Goal: Task Accomplishment & Management: Manage account settings

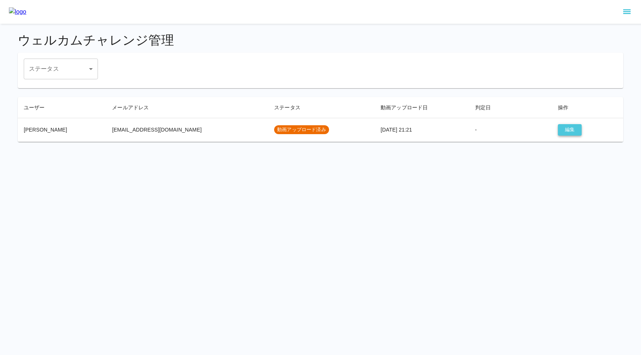
click at [562, 132] on button "編集" at bounding box center [570, 129] width 24 height 11
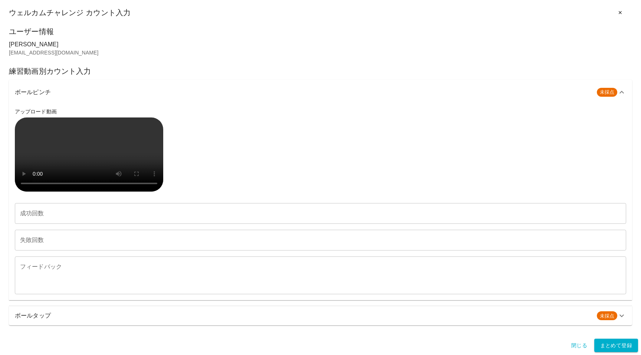
scroll to position [186, 0]
click at [129, 314] on h6 "ボールタップ" at bounding box center [303, 316] width 576 height 10
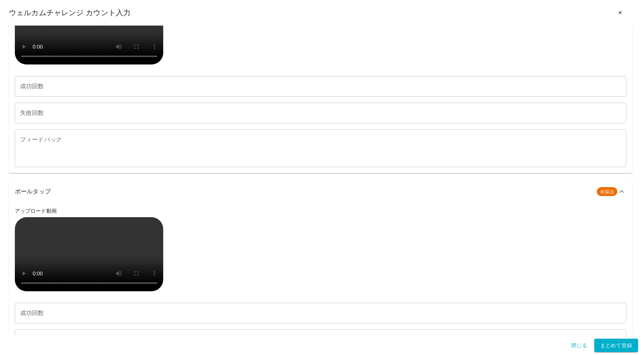
scroll to position [116, 0]
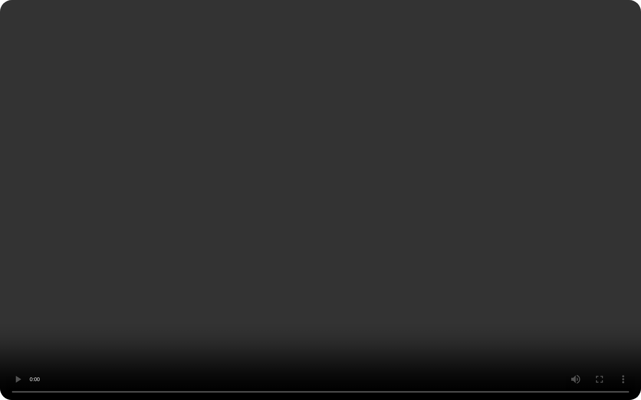
click at [67, 323] on video at bounding box center [320, 200] width 641 height 400
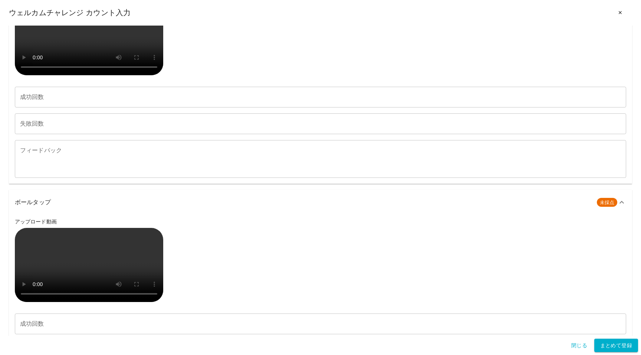
click at [92, 75] on video at bounding box center [89, 38] width 148 height 74
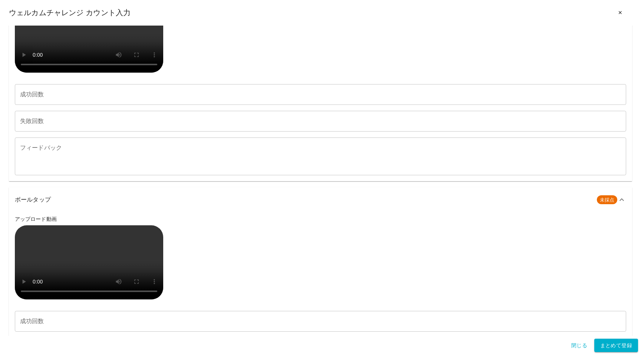
scroll to position [103, 0]
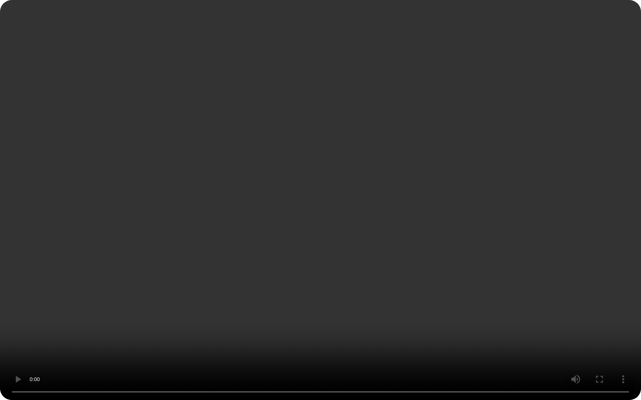
click at [495, 305] on video at bounding box center [320, 200] width 641 height 400
click at [527, 334] on video at bounding box center [320, 200] width 641 height 400
click at [453, 337] on video at bounding box center [320, 200] width 641 height 400
click at [172, 273] on video at bounding box center [320, 200] width 641 height 400
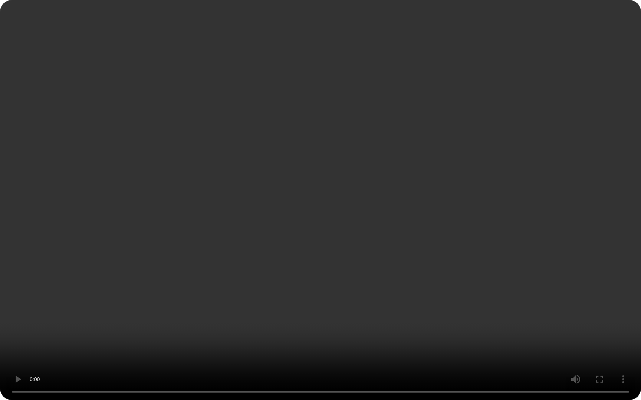
click at [62, 321] on video at bounding box center [320, 200] width 641 height 400
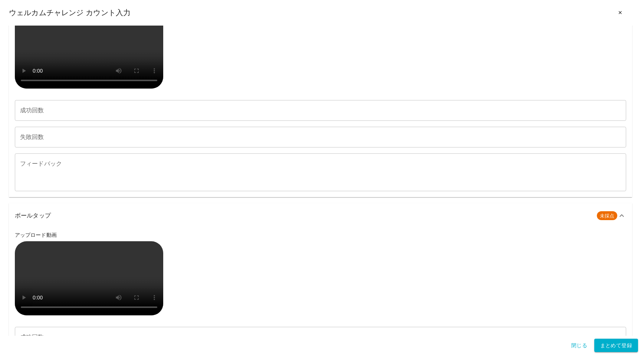
click at [114, 89] on video at bounding box center [89, 51] width 148 height 74
click at [48, 89] on video at bounding box center [89, 51] width 148 height 74
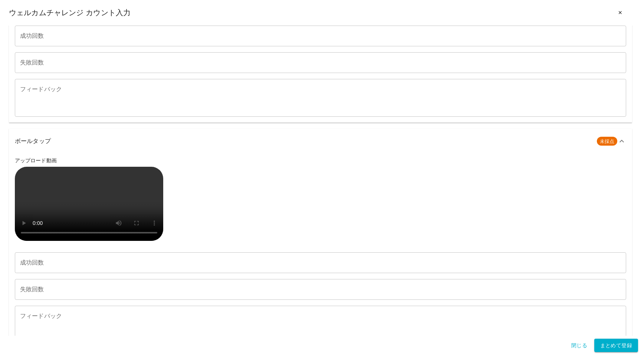
scroll to position [178, 0]
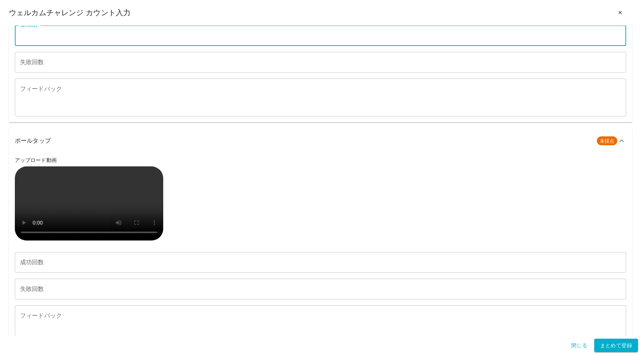
click at [44, 46] on input "成功回数" at bounding box center [320, 35] width 611 height 21
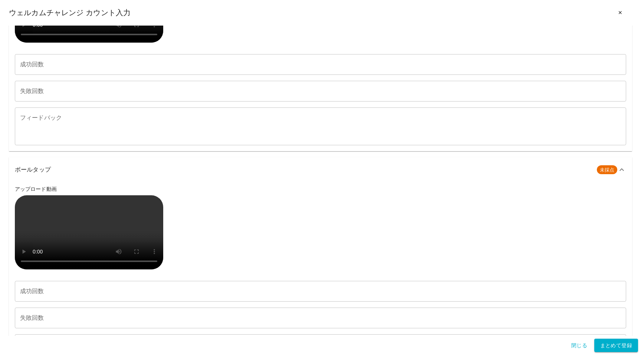
scroll to position [130, 0]
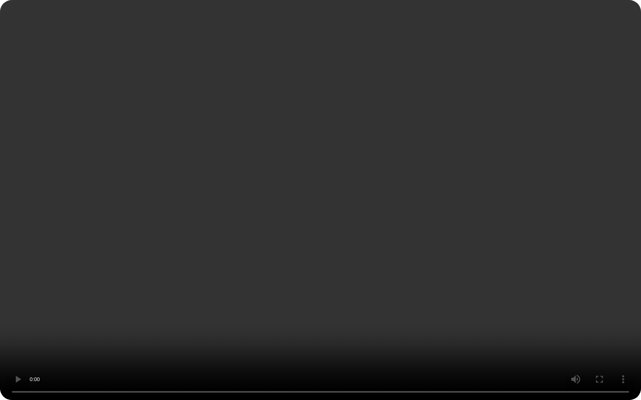
click at [163, 355] on video at bounding box center [320, 200] width 641 height 400
click at [459, 351] on video at bounding box center [320, 200] width 641 height 400
click at [225, 323] on video at bounding box center [320, 200] width 641 height 400
click at [298, 335] on video at bounding box center [320, 200] width 641 height 400
click at [199, 310] on video at bounding box center [320, 200] width 641 height 400
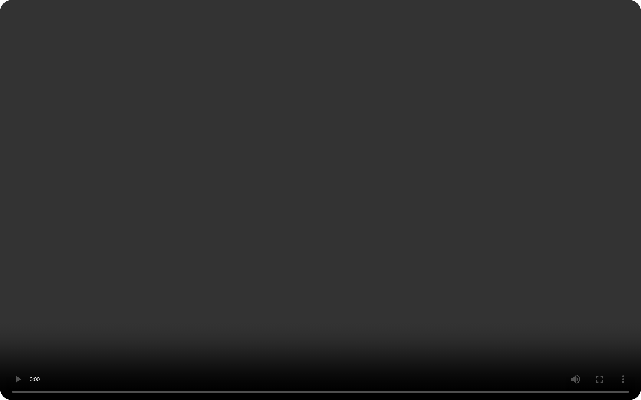
click at [234, 343] on video at bounding box center [320, 200] width 641 height 400
click at [130, 355] on video at bounding box center [320, 200] width 641 height 400
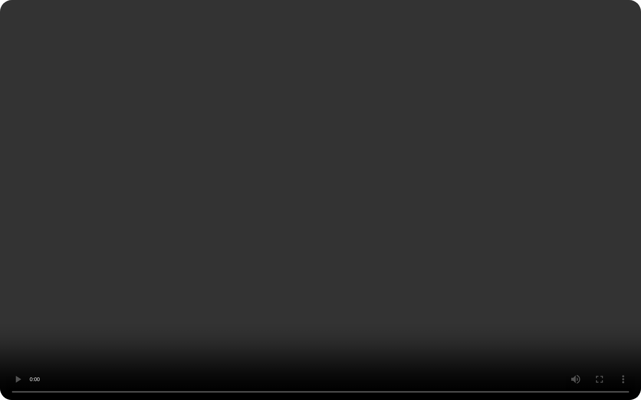
click at [125, 354] on video at bounding box center [320, 200] width 641 height 400
click at [334, 186] on video at bounding box center [320, 200] width 641 height 400
click at [355, 332] on video at bounding box center [320, 200] width 641 height 400
click at [293, 290] on video at bounding box center [320, 200] width 641 height 400
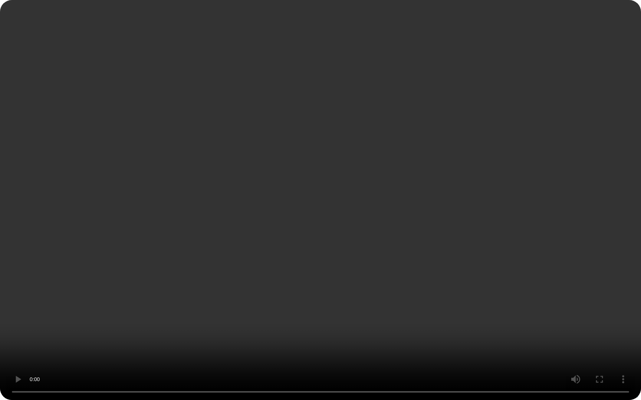
click at [402, 348] on video at bounding box center [320, 200] width 641 height 400
click at [369, 286] on video at bounding box center [320, 200] width 641 height 400
click at [588, 329] on video at bounding box center [320, 200] width 641 height 400
click at [610, 311] on video at bounding box center [320, 200] width 641 height 400
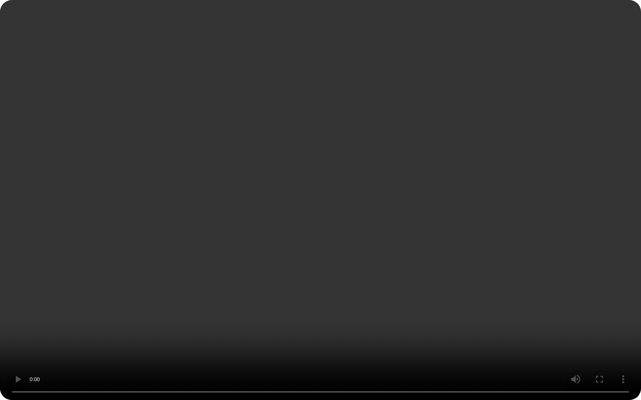
click at [584, 282] on video at bounding box center [320, 200] width 641 height 400
click at [236, 331] on video at bounding box center [320, 200] width 641 height 400
click at [188, 331] on video at bounding box center [320, 200] width 641 height 400
click at [215, 345] on video at bounding box center [320, 200] width 641 height 400
click at [245, 347] on video at bounding box center [320, 200] width 641 height 400
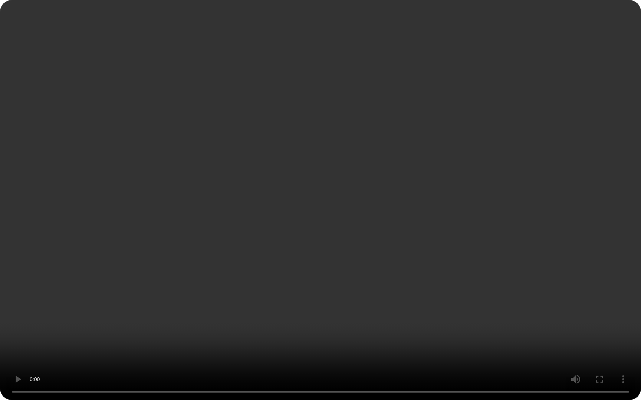
click at [226, 330] on video at bounding box center [320, 200] width 641 height 400
click at [257, 350] on video at bounding box center [320, 200] width 641 height 400
click at [261, 355] on video at bounding box center [320, 200] width 641 height 400
click at [257, 355] on video at bounding box center [320, 200] width 641 height 400
click at [333, 293] on video at bounding box center [320, 200] width 641 height 400
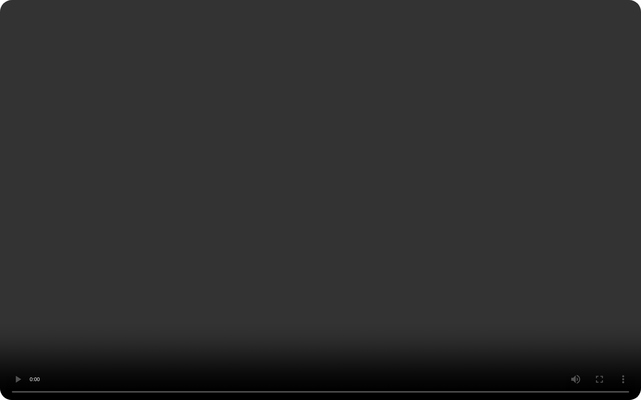
click at [307, 348] on video at bounding box center [320, 200] width 641 height 400
click at [363, 327] on video at bounding box center [320, 200] width 641 height 400
click at [224, 284] on video at bounding box center [320, 200] width 641 height 400
click at [283, 305] on video at bounding box center [320, 200] width 641 height 400
click at [452, 337] on video at bounding box center [320, 200] width 641 height 400
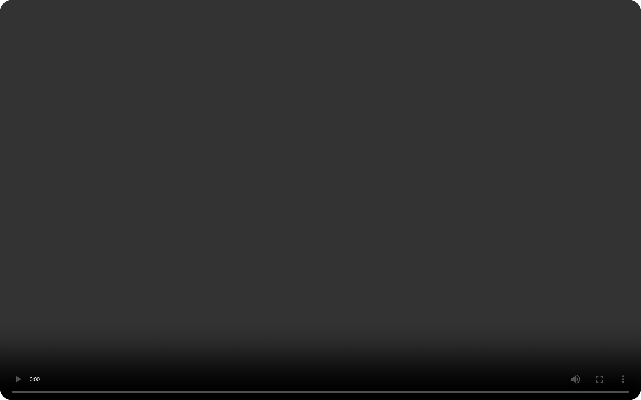
click at [150, 287] on video at bounding box center [320, 200] width 641 height 400
click at [456, 302] on video at bounding box center [320, 200] width 641 height 400
click at [535, 347] on video at bounding box center [320, 200] width 641 height 400
click at [421, 319] on video at bounding box center [320, 200] width 641 height 400
click at [93, 351] on video at bounding box center [320, 200] width 641 height 400
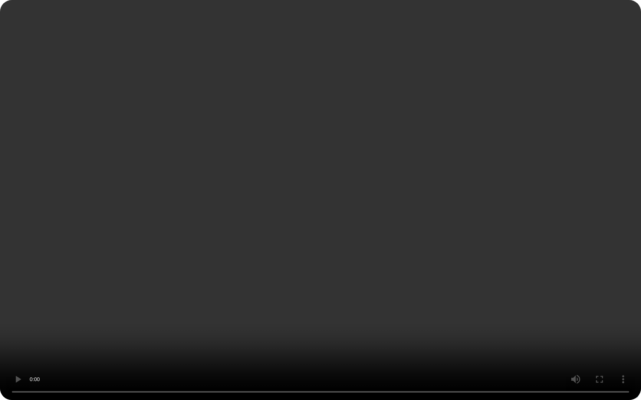
click at [93, 351] on video at bounding box center [320, 200] width 641 height 400
click at [100, 300] on video at bounding box center [320, 200] width 641 height 400
click at [133, 294] on video at bounding box center [320, 200] width 641 height 400
click at [82, 355] on video at bounding box center [320, 200] width 641 height 400
click at [115, 351] on video at bounding box center [320, 200] width 641 height 400
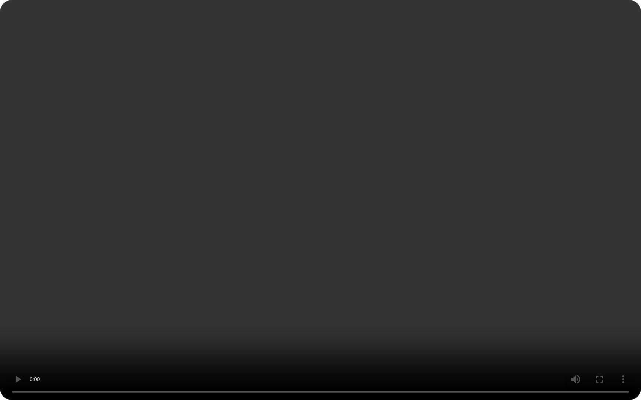
click at [184, 346] on video at bounding box center [320, 200] width 641 height 400
click at [235, 283] on video at bounding box center [320, 200] width 641 height 400
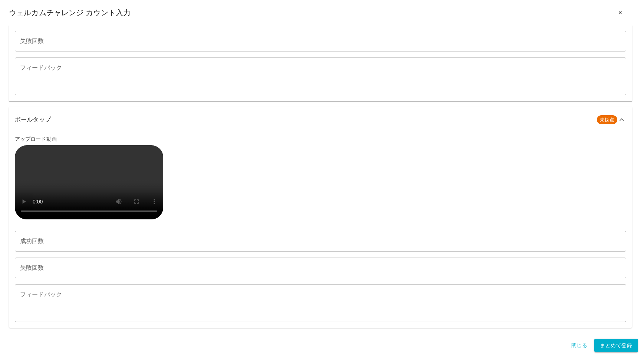
scroll to position [266, 0]
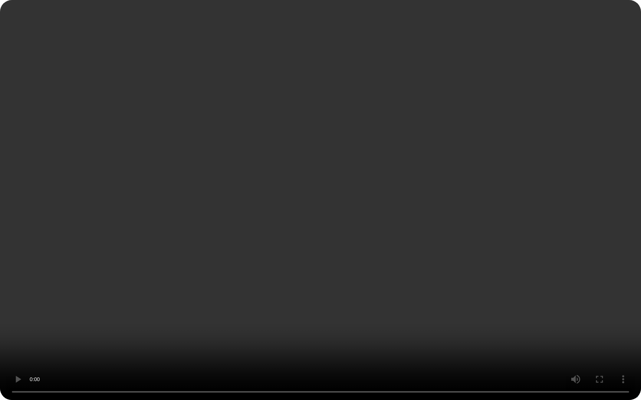
click at [165, 306] on video at bounding box center [320, 200] width 641 height 400
click at [230, 279] on video at bounding box center [320, 200] width 641 height 400
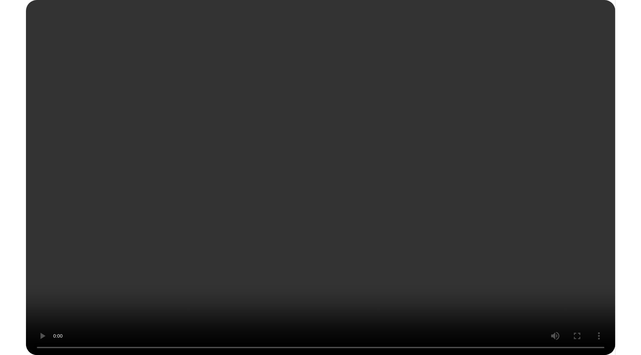
scroll to position [325, 0]
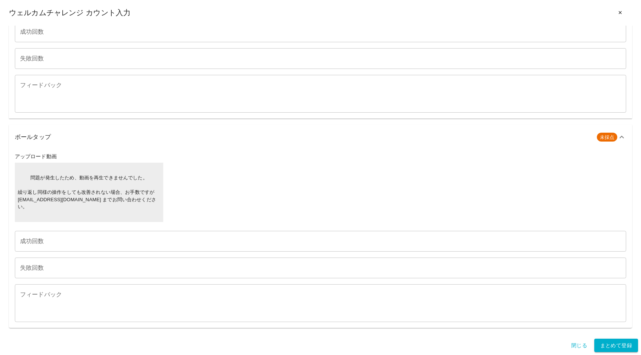
click at [229, 142] on h6 "ボールタップ" at bounding box center [303, 137] width 576 height 10
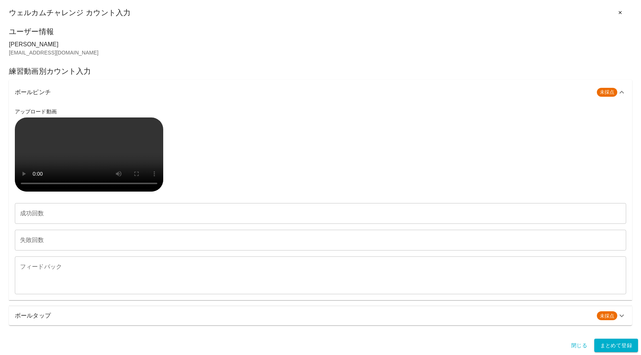
scroll to position [186, 0]
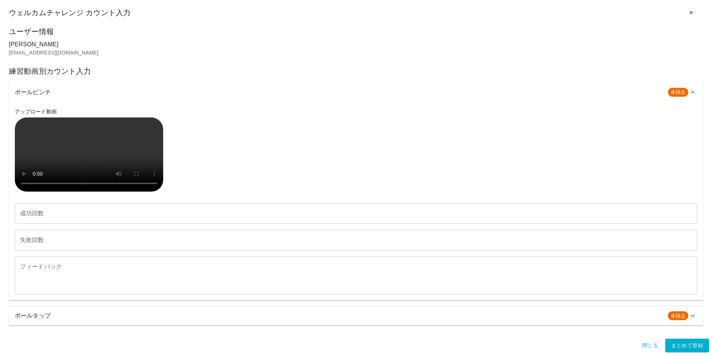
scroll to position [104, 0]
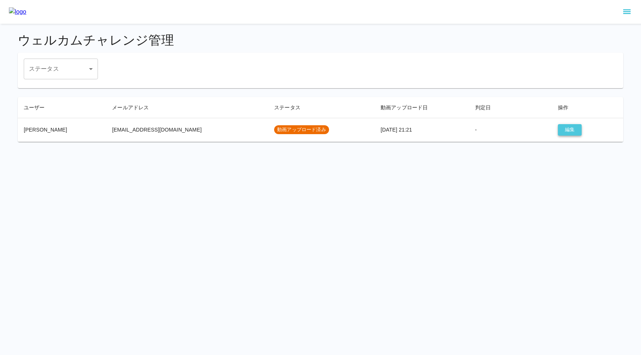
click at [558, 130] on button "編集" at bounding box center [570, 129] width 24 height 11
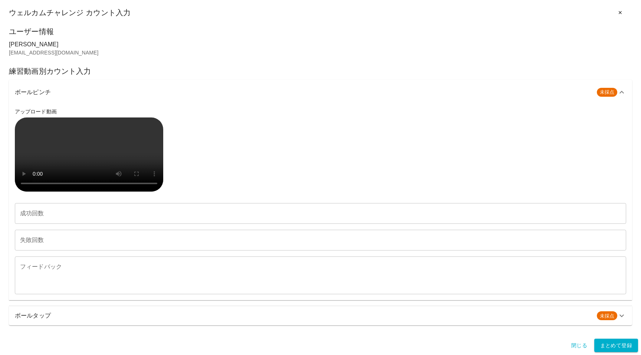
scroll to position [186, 0]
click at [107, 314] on h6 "ボールタップ" at bounding box center [303, 316] width 576 height 10
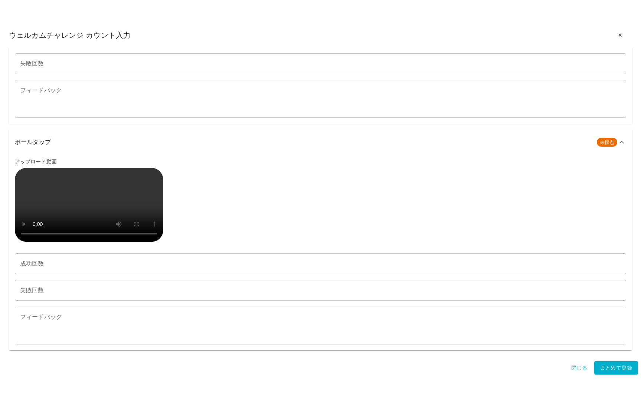
scroll to position [266, 0]
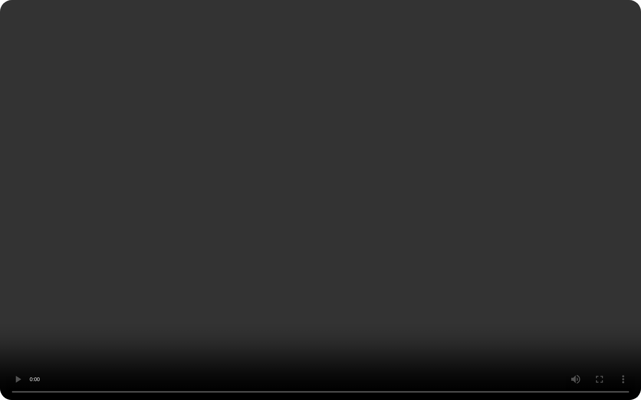
click at [139, 230] on video at bounding box center [320, 200] width 641 height 400
click at [202, 316] on video at bounding box center [320, 200] width 641 height 400
click at [169, 234] on video at bounding box center [320, 200] width 641 height 400
click at [160, 259] on video at bounding box center [320, 200] width 641 height 400
click at [209, 232] on video at bounding box center [320, 200] width 641 height 400
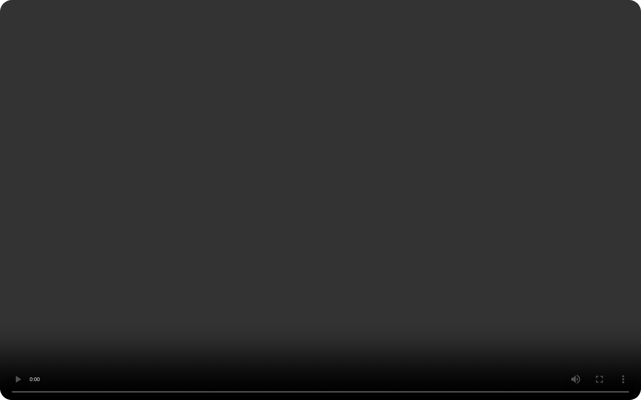
click at [209, 232] on video at bounding box center [320, 200] width 641 height 400
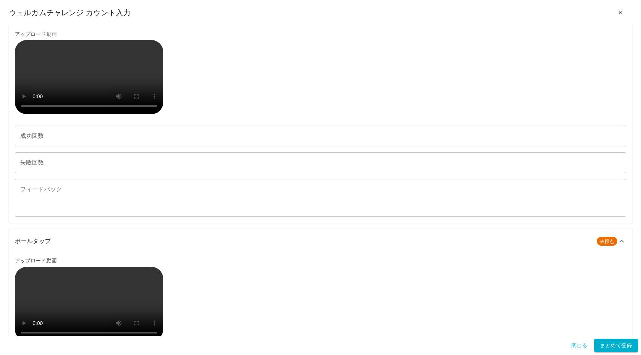
scroll to position [60, 0]
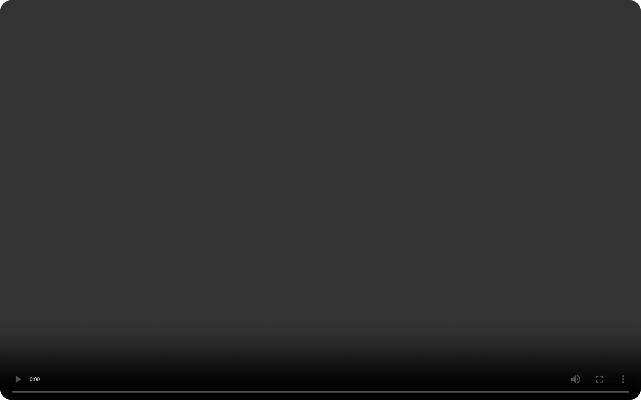
click at [70, 310] on video at bounding box center [320, 200] width 641 height 400
click at [207, 325] on video at bounding box center [320, 200] width 641 height 400
click at [244, 344] on video at bounding box center [320, 200] width 641 height 400
click at [229, 336] on video at bounding box center [320, 200] width 641 height 400
click at [228, 335] on video at bounding box center [320, 200] width 641 height 400
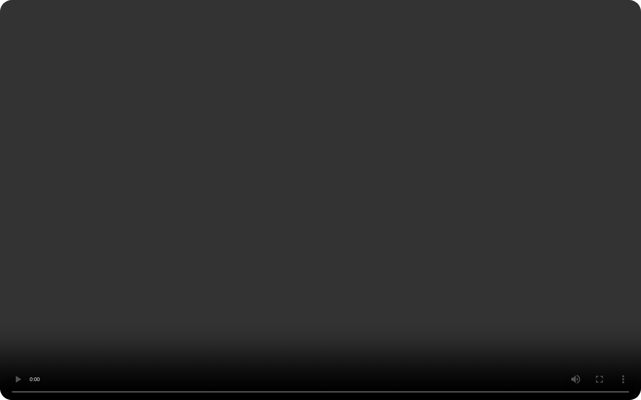
click at [282, 347] on video at bounding box center [320, 200] width 641 height 400
click at [303, 314] on video at bounding box center [320, 200] width 641 height 400
click at [213, 328] on video at bounding box center [320, 200] width 641 height 400
click at [348, 355] on video at bounding box center [320, 200] width 641 height 400
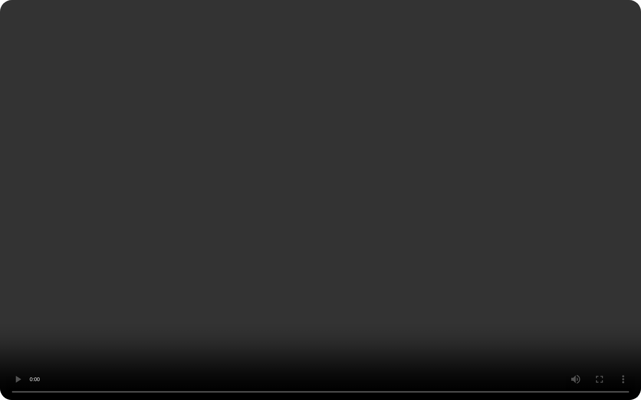
click at [348, 355] on video at bounding box center [320, 200] width 641 height 400
click at [155, 300] on video at bounding box center [320, 200] width 641 height 400
click at [411, 355] on video at bounding box center [320, 200] width 641 height 400
click at [384, 355] on video at bounding box center [320, 200] width 641 height 400
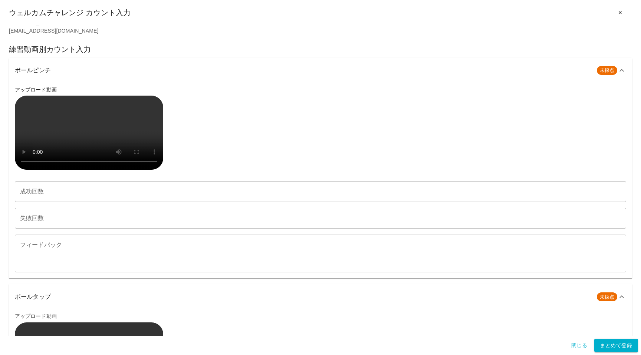
scroll to position [0, 0]
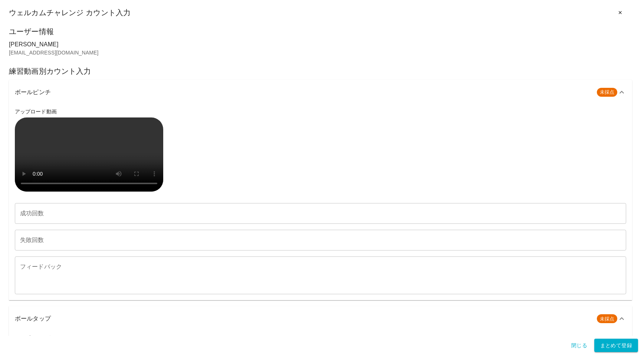
click at [65, 95] on h6 "ボールピンチ" at bounding box center [303, 92] width 576 height 10
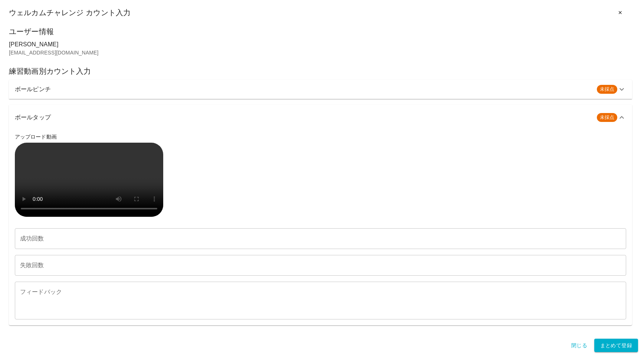
click at [63, 89] on h6 "ボールピンチ" at bounding box center [303, 89] width 576 height 10
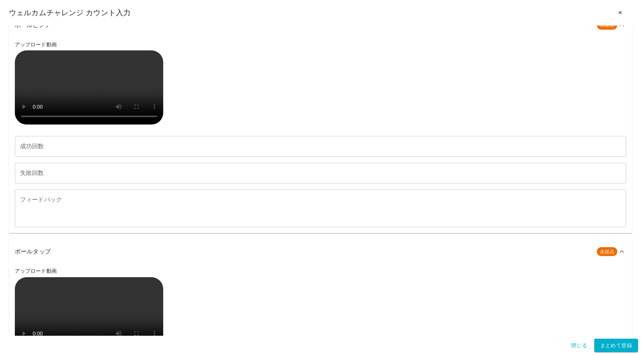
scroll to position [136, 0]
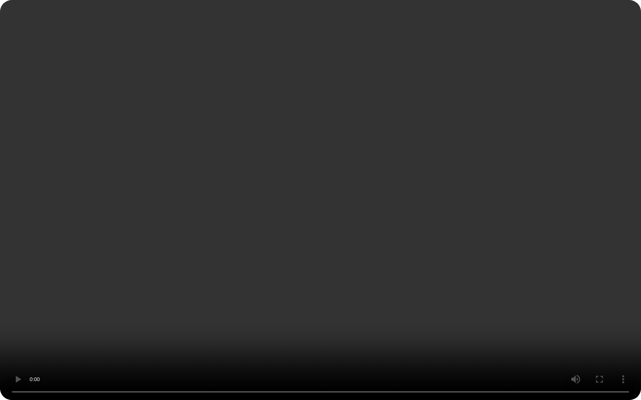
click at [69, 337] on video at bounding box center [320, 200] width 641 height 400
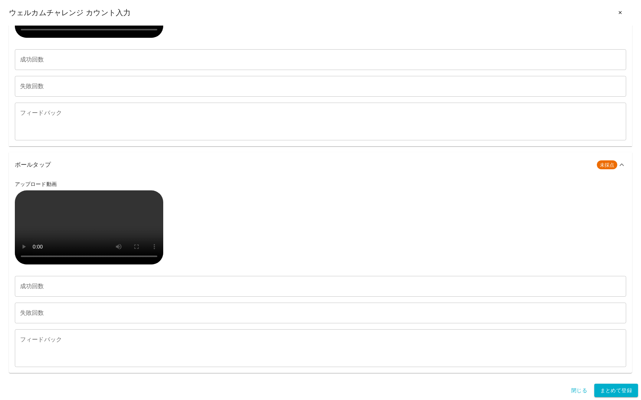
scroll to position [266, 0]
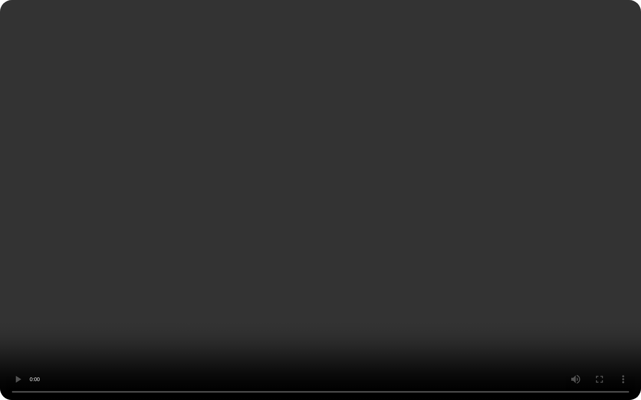
click at [135, 292] on video at bounding box center [320, 200] width 641 height 400
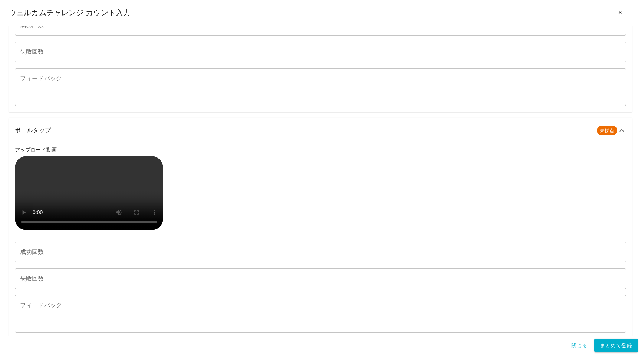
scroll to position [0, 0]
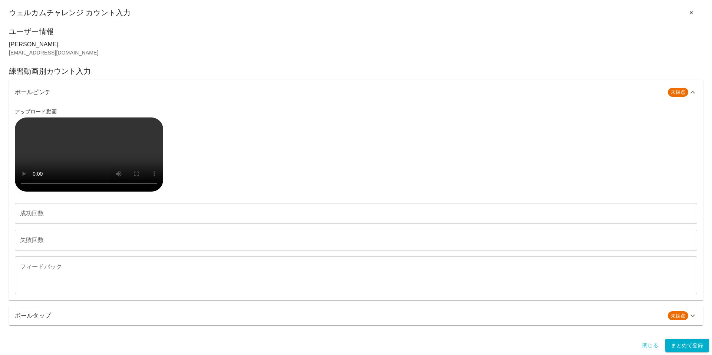
scroll to position [104, 0]
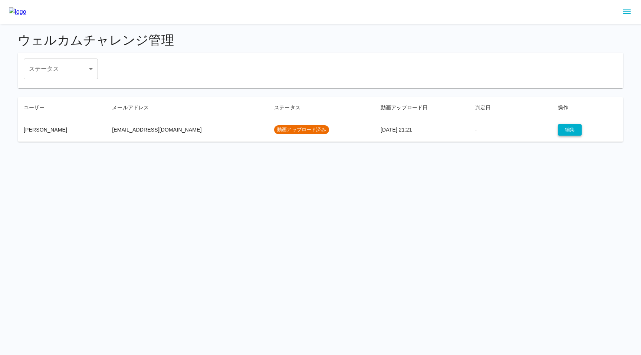
click at [558, 129] on button "編集" at bounding box center [570, 129] width 24 height 11
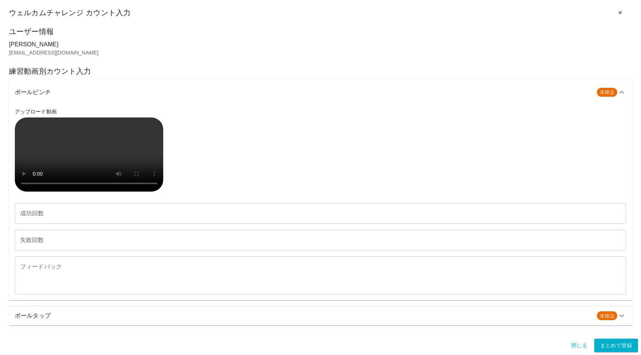
scroll to position [186, 0]
click at [30, 216] on input "成功回数" at bounding box center [320, 213] width 611 height 21
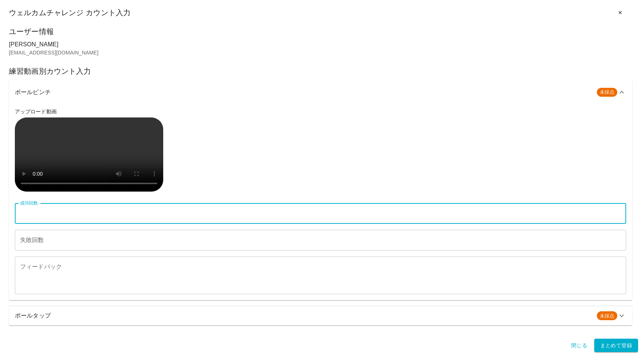
paste input "**"
type input "**"
click at [26, 234] on div "失敗回数 失敗回数" at bounding box center [320, 240] width 611 height 21
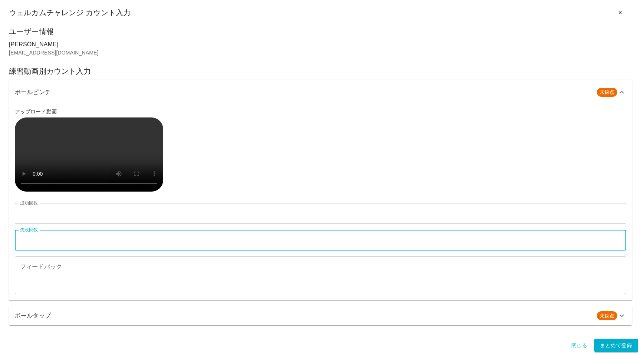
click at [86, 241] on input "失敗回数" at bounding box center [320, 240] width 611 height 21
paste input "**"
type input "**"
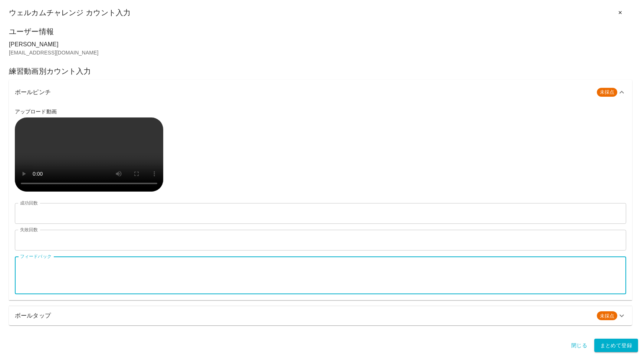
click at [81, 273] on textarea "フィードバック" at bounding box center [320, 276] width 601 height 26
paste textarea "**********"
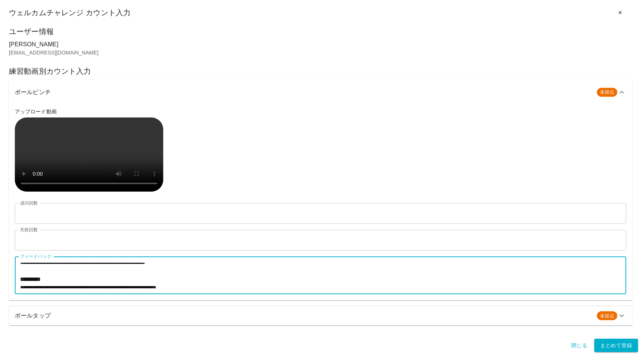
scroll to position [60, 0]
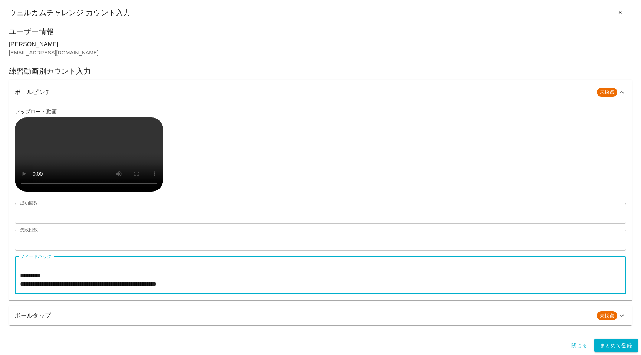
type textarea "**********"
click at [77, 316] on h6 "ボールタップ" at bounding box center [303, 316] width 576 height 10
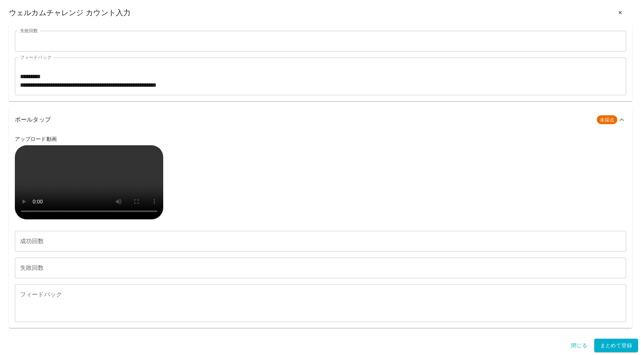
scroll to position [578, 0]
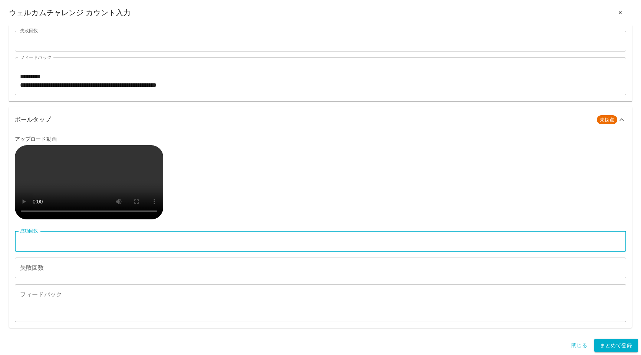
click at [38, 241] on input "成功回数" at bounding box center [320, 241] width 611 height 21
paste input "**"
type input "**"
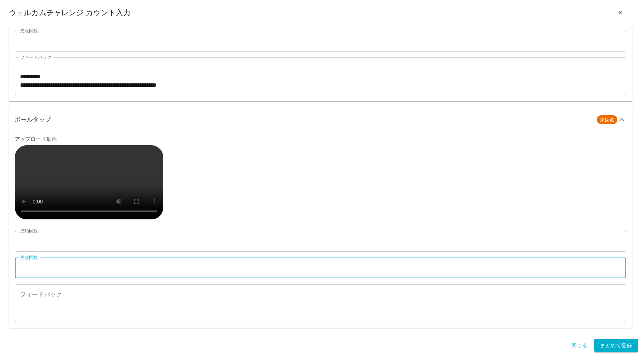
click at [37, 269] on input "失敗回数" at bounding box center [320, 268] width 611 height 21
click at [54, 268] on input "失敗回数" at bounding box center [320, 268] width 611 height 21
type input "*"
click at [45, 307] on textarea "フィードバック" at bounding box center [320, 304] width 601 height 26
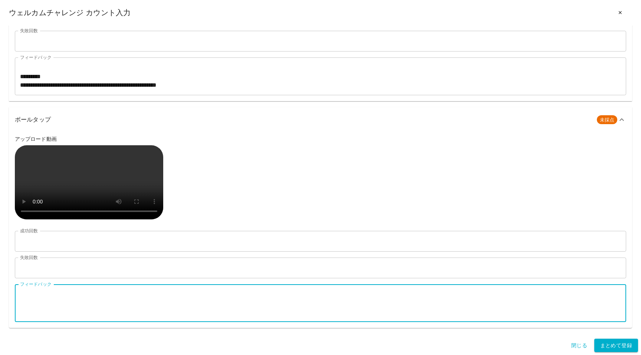
click at [35, 303] on textarea "フィードバック" at bounding box center [320, 304] width 601 height 26
paste textarea "**********"
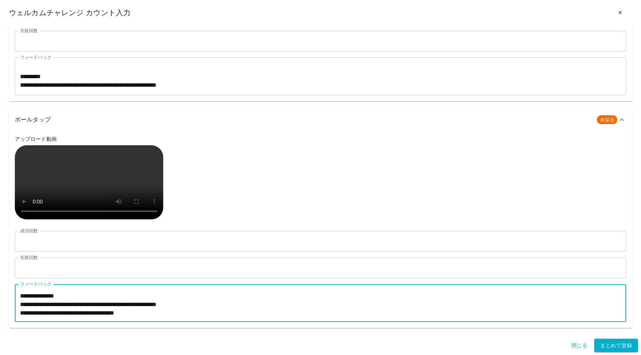
scroll to position [34, 0]
click at [43, 303] on textarea "**********" at bounding box center [320, 304] width 601 height 26
click at [45, 302] on textarea "**********" at bounding box center [320, 304] width 601 height 26
click at [46, 305] on textarea "**********" at bounding box center [320, 304] width 601 height 26
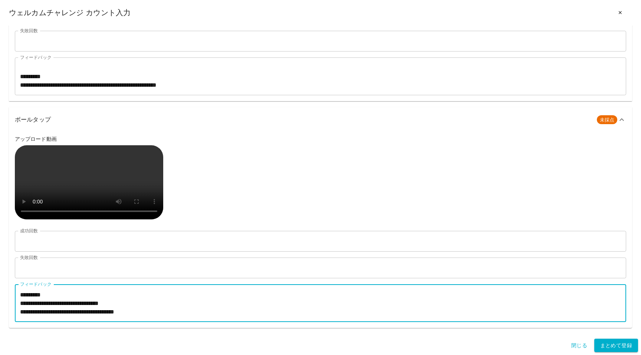
click at [44, 304] on textarea "**********" at bounding box center [320, 304] width 601 height 26
click at [43, 312] on textarea "**********" at bounding box center [320, 304] width 601 height 26
click at [47, 307] on textarea "**********" at bounding box center [320, 304] width 601 height 26
click at [46, 312] on textarea "**********" at bounding box center [320, 304] width 601 height 26
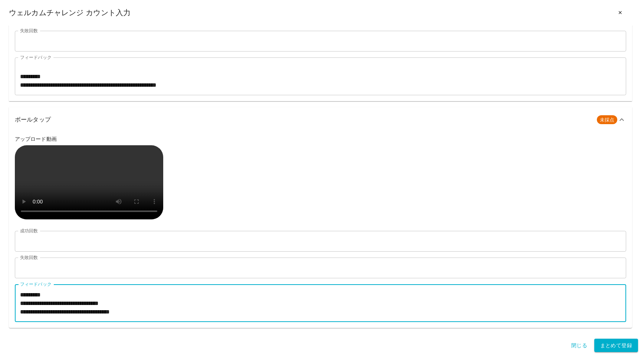
scroll to position [0, 0]
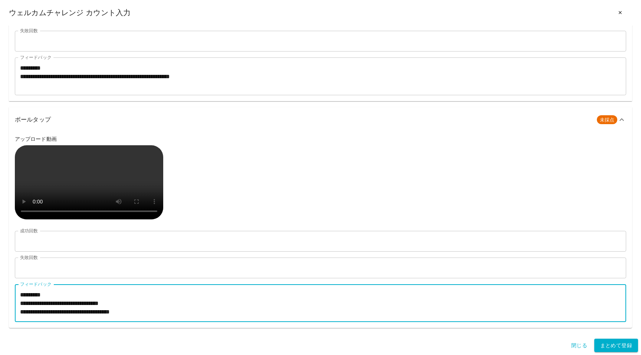
type textarea "**********"
drag, startPoint x: 47, startPoint y: 96, endPoint x: 53, endPoint y: 95, distance: 6.0
click at [47, 89] on textarea "**********" at bounding box center [320, 77] width 601 height 26
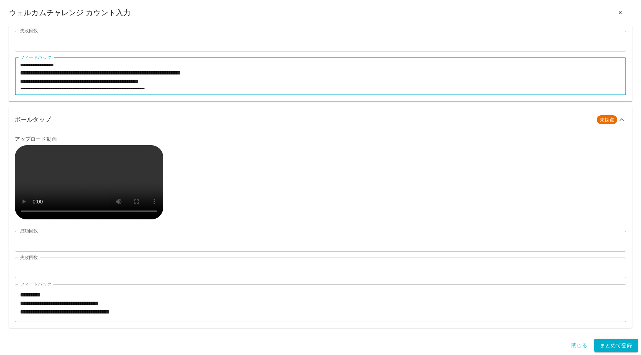
scroll to position [30, 0]
click at [45, 89] on textarea "**********" at bounding box center [320, 77] width 601 height 26
click at [47, 89] on textarea "**********" at bounding box center [320, 77] width 601 height 26
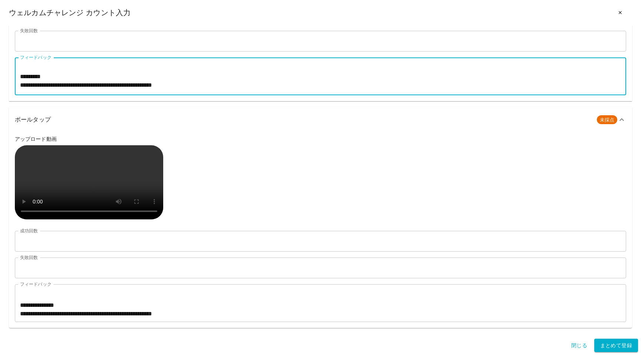
scroll to position [34, 0]
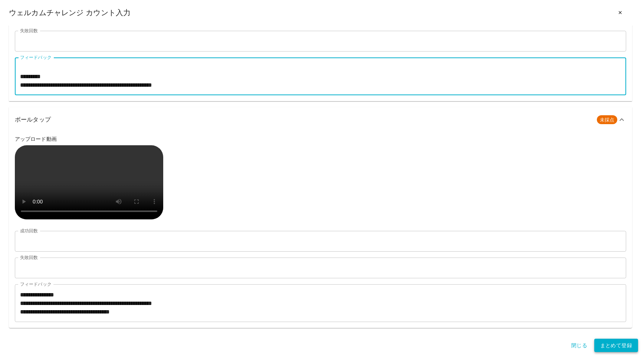
type textarea "**********"
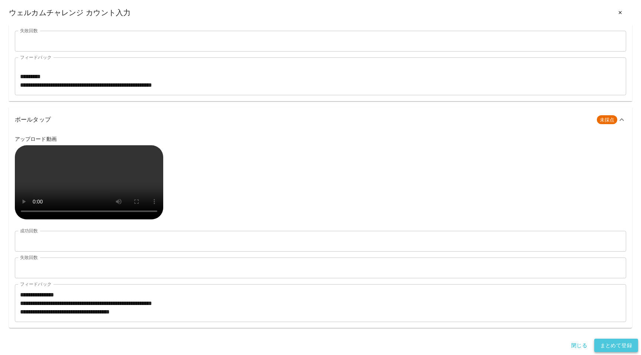
click at [611, 345] on button "まとめて登録" at bounding box center [616, 346] width 44 height 14
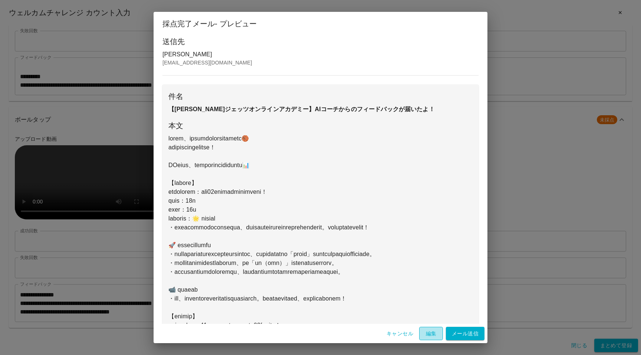
click at [427, 335] on button "編集" at bounding box center [431, 334] width 24 height 14
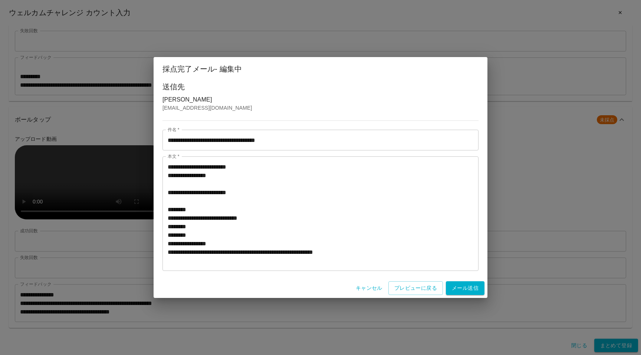
click at [217, 246] on textarea "**********" at bounding box center [320, 214] width 305 height 102
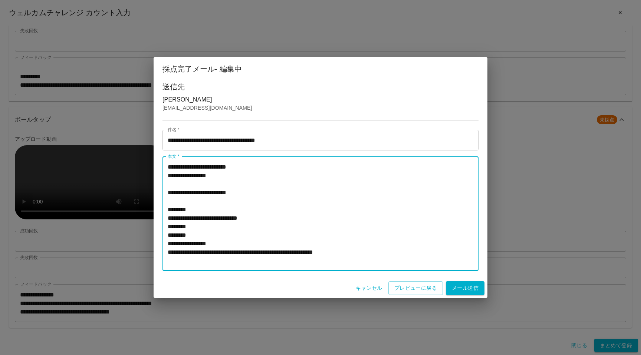
click at [219, 237] on textarea "**********" at bounding box center [320, 214] width 305 height 102
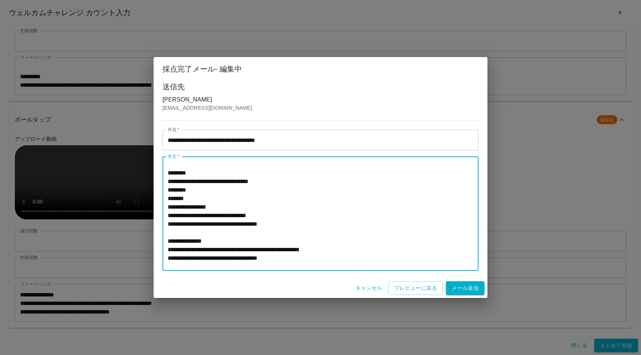
scroll to position [175, 0]
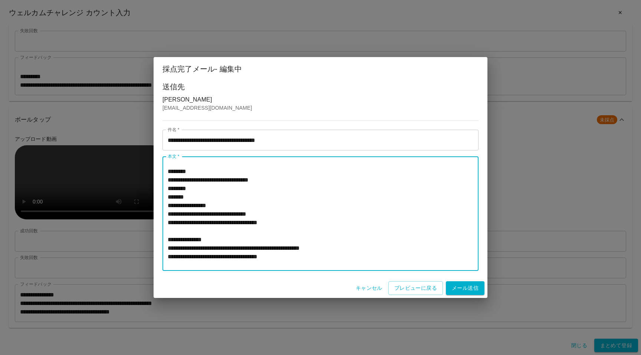
click at [213, 236] on textarea "**********" at bounding box center [320, 214] width 305 height 102
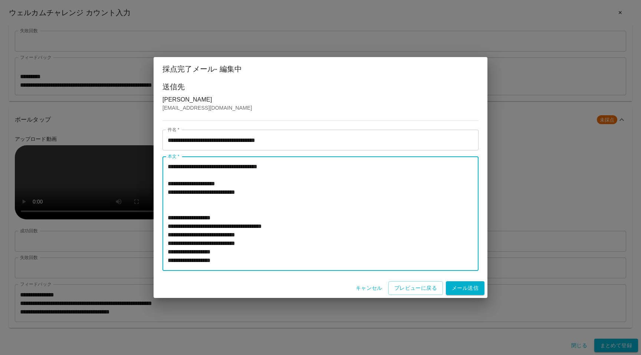
scroll to position [264, 0]
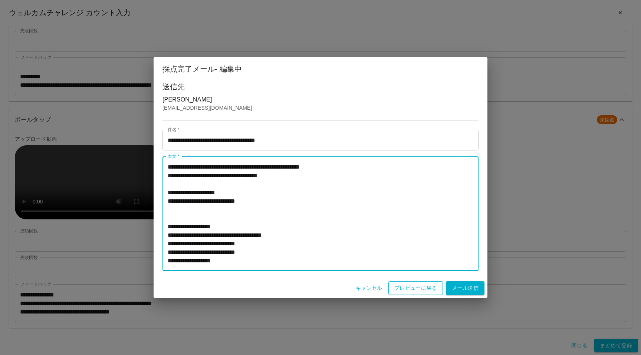
type textarea "**********"
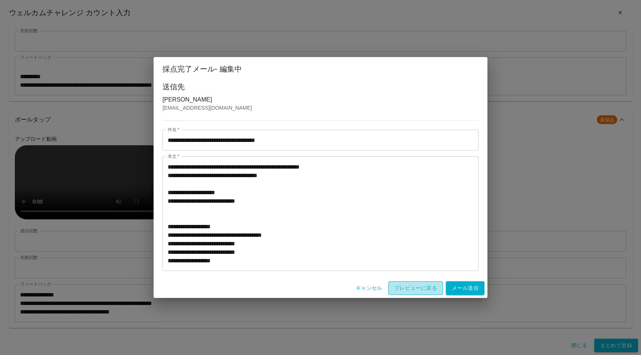
click at [400, 288] on button "プレビューに戻る" at bounding box center [415, 288] width 54 height 14
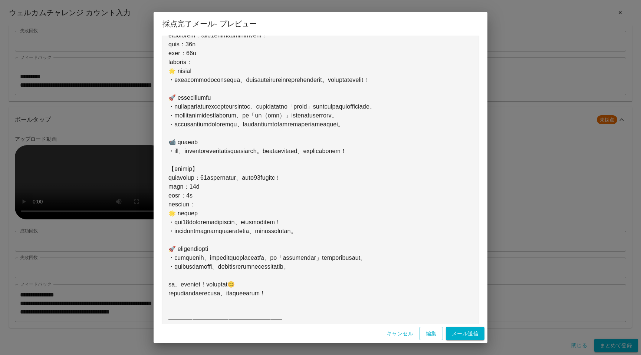
scroll to position [268, 0]
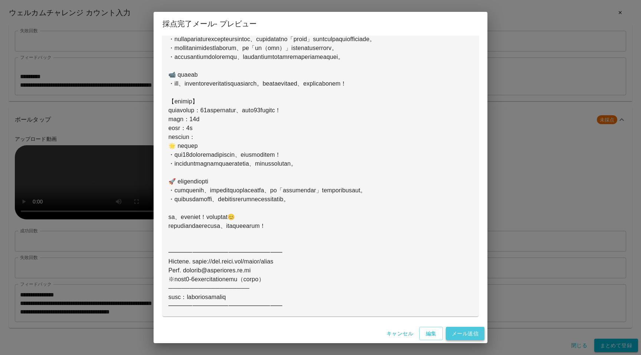
click at [457, 330] on button "メール送信" at bounding box center [465, 334] width 39 height 14
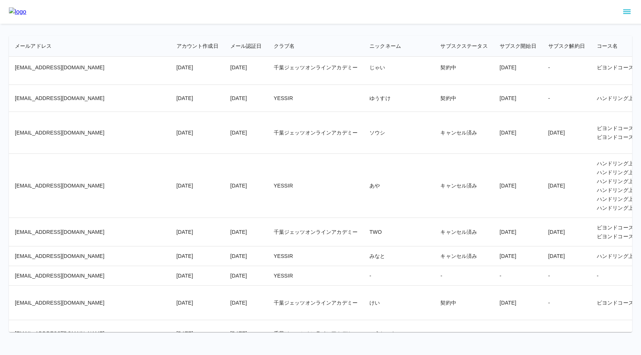
scroll to position [1987, 0]
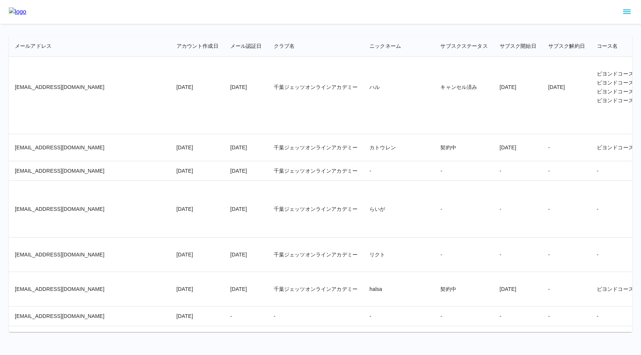
click at [434, 238] on td "-" at bounding box center [463, 209] width 59 height 57
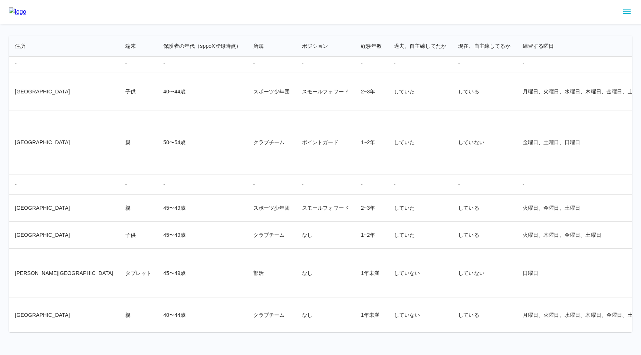
scroll to position [12009, 1108]
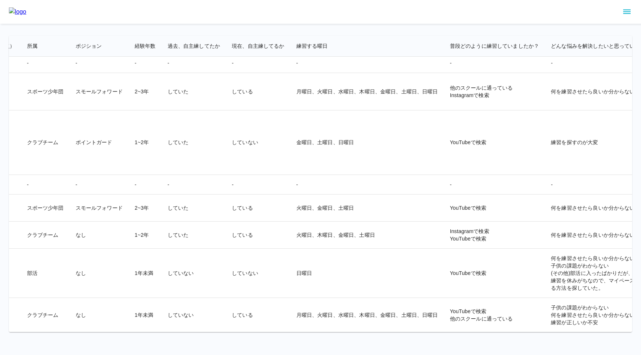
click at [444, 268] on td "YouTubeで検索" at bounding box center [494, 273] width 101 height 49
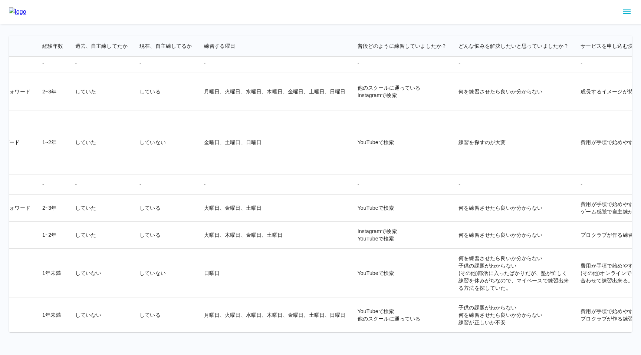
scroll to position [12009, 1233]
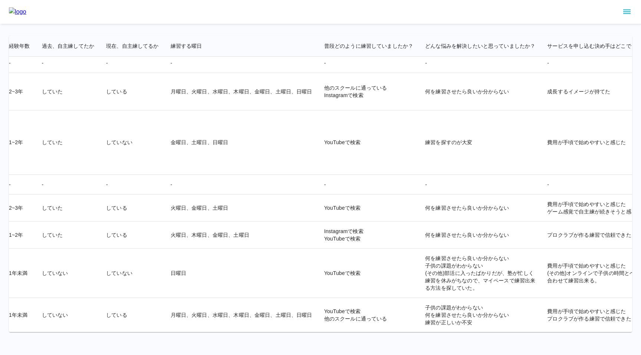
click at [419, 268] on td "何を練習させたら良いか分からない 子供の課題がわからない (その他)部活に入ったばかりだが、塾が忙しく練習を休みがちなので、マイペースで練習出来る方法を探して…" at bounding box center [480, 273] width 122 height 49
